Goal: Task Accomplishment & Management: Complete application form

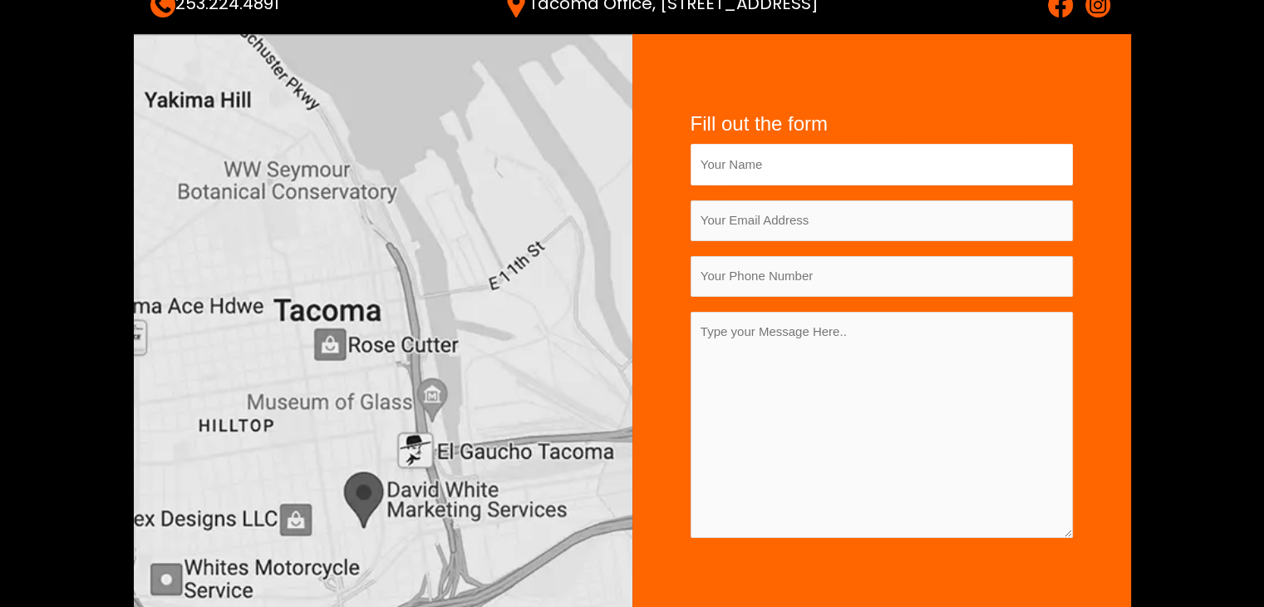
click at [759, 166] on input "Contact form" at bounding box center [882, 164] width 382 height 41
type input "Deep Kar"
type input "deepkar.seo@gmail.com"
drag, startPoint x: 706, startPoint y: 273, endPoint x: 711, endPoint y: 312, distance: 38.5
click at [706, 274] on input "06297529420" at bounding box center [882, 276] width 382 height 41
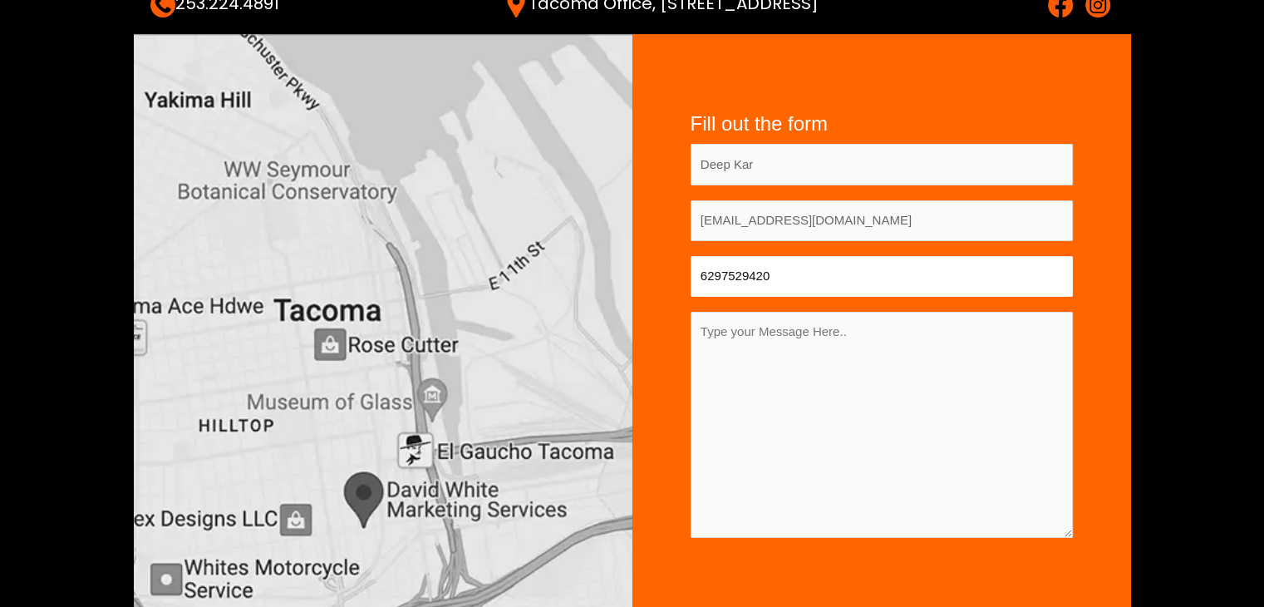
type input "6297529420"
click at [834, 367] on textarea "Contact form" at bounding box center [882, 425] width 382 height 226
paste textarea "Hello Mate, I hope you are doing well. My name is Deep. And I am an outreach ex…"
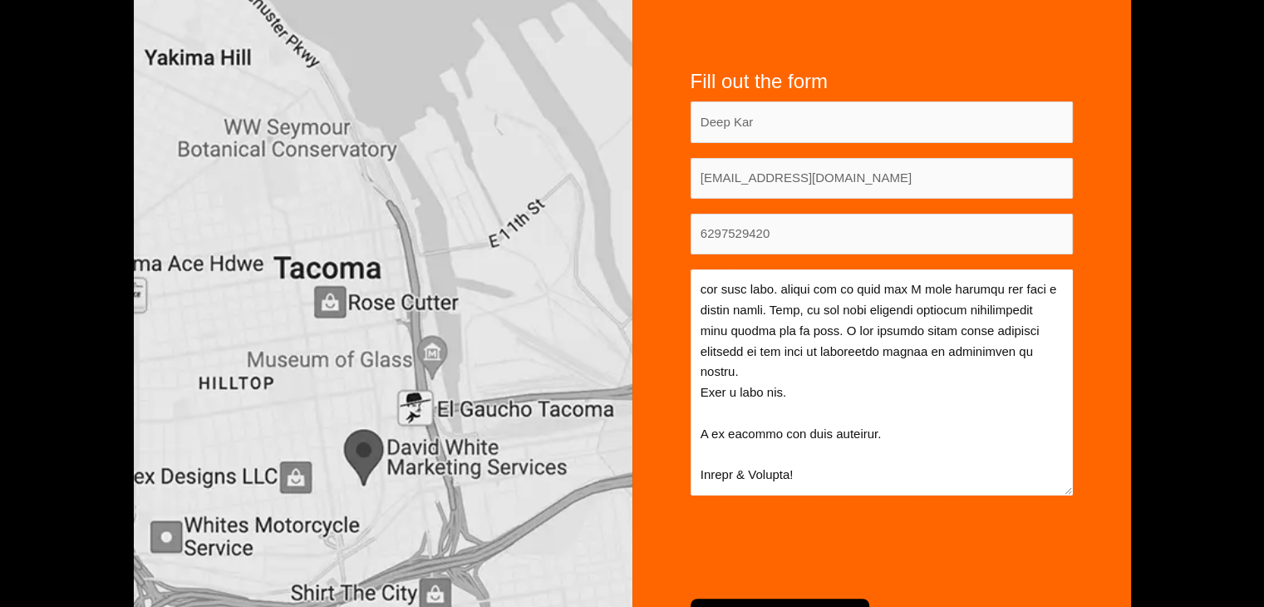
scroll to position [499, 0]
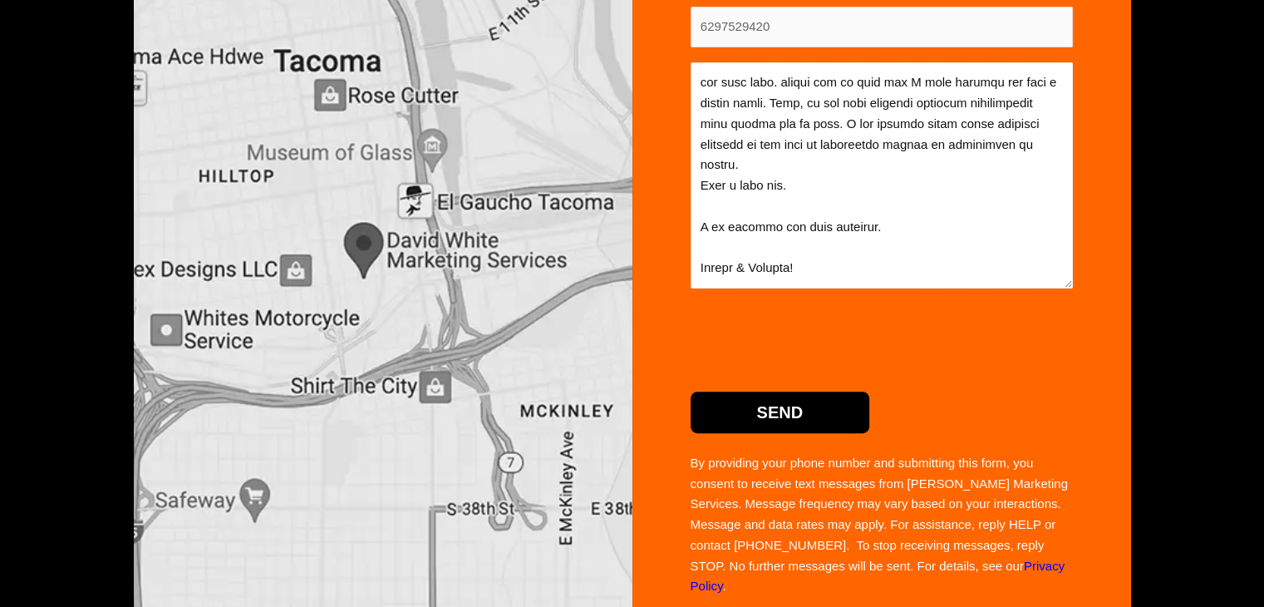
type textarea "Hello Mate, I hope you are doing well. My name is Deep. And I am an outreach ex…"
click at [800, 396] on input "Send" at bounding box center [781, 412] width 180 height 42
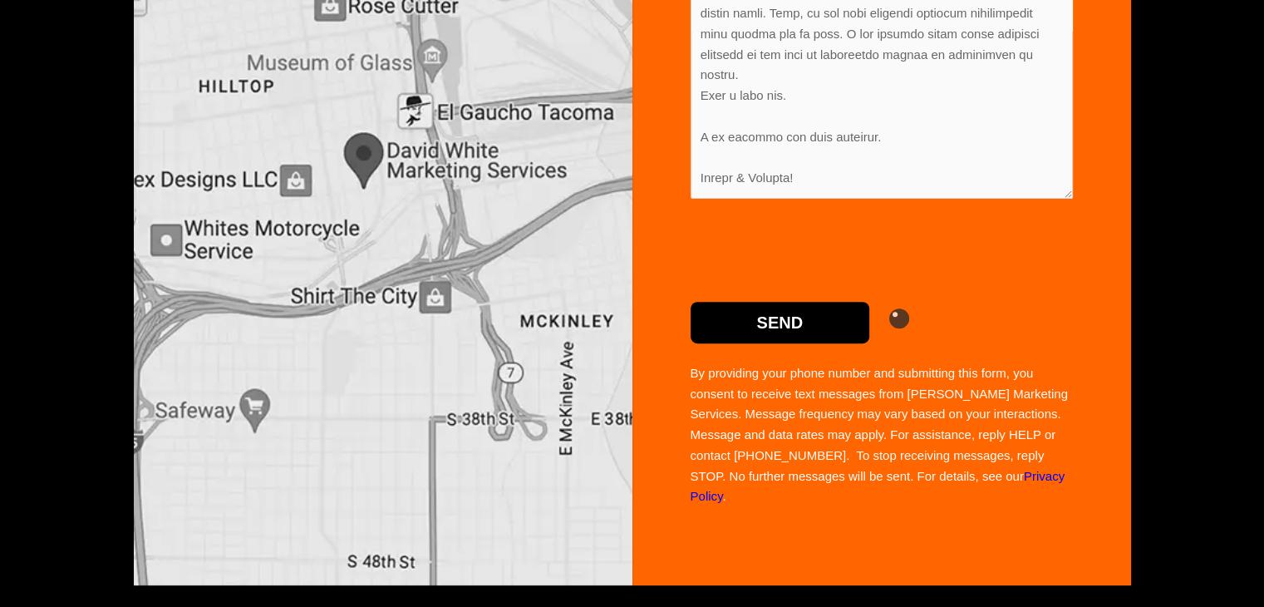
scroll to position [593, 0]
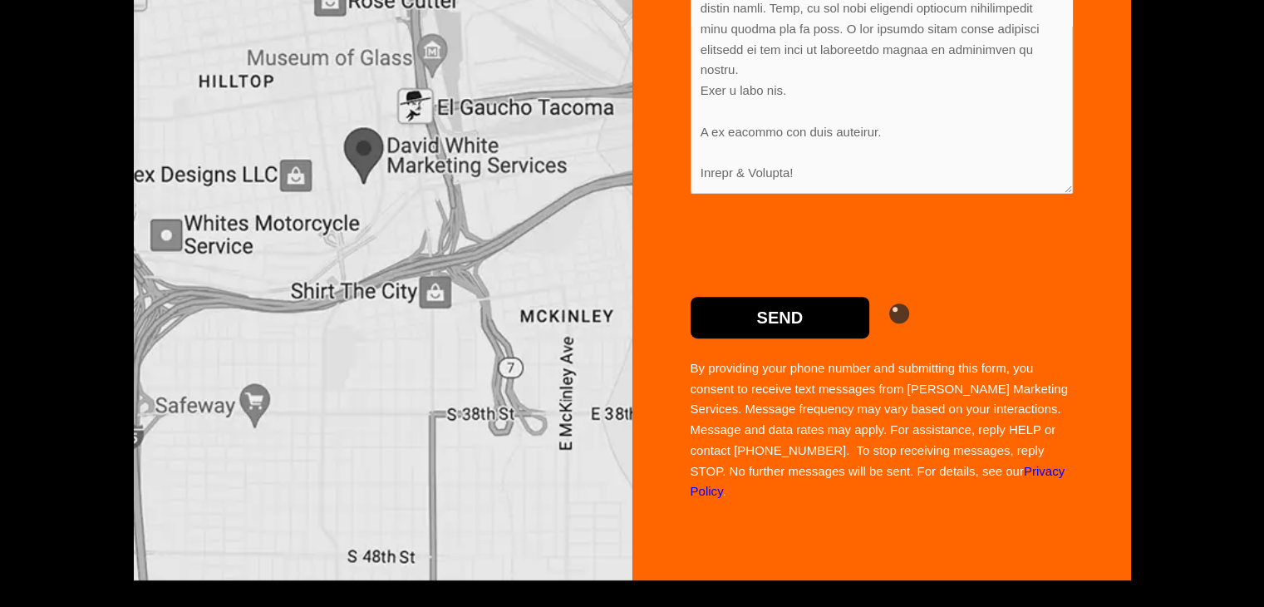
click at [691, 297] on input "Send" at bounding box center [781, 318] width 180 height 42
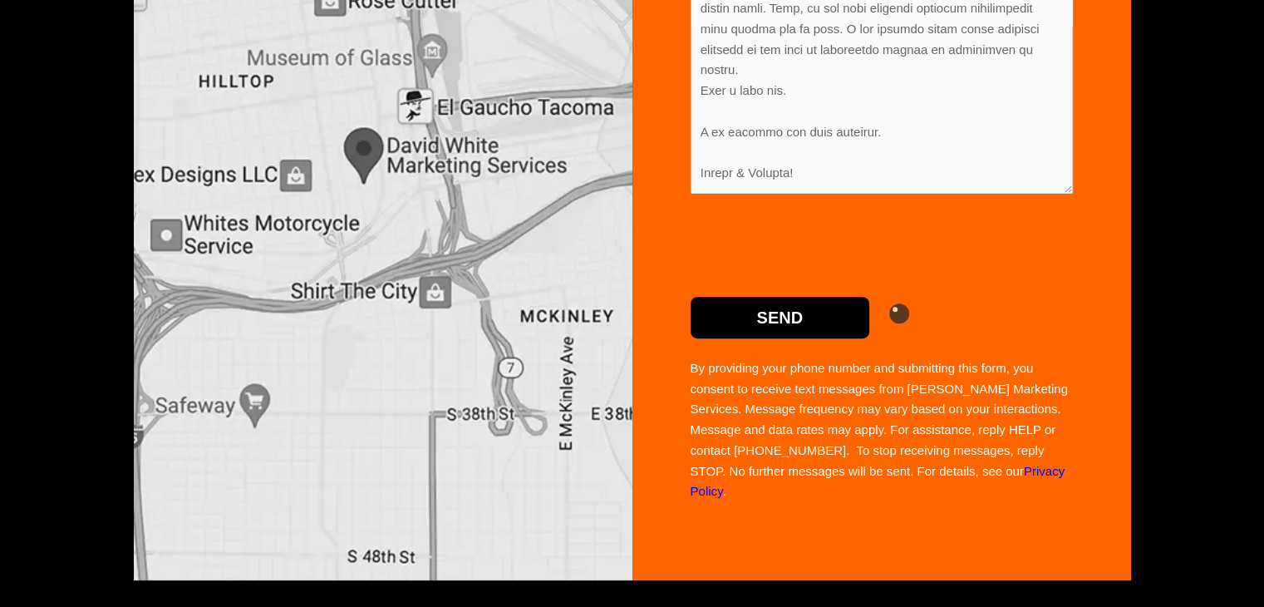
click at [691, 297] on input "Send" at bounding box center [781, 318] width 180 height 42
